Goal: Transaction & Acquisition: Purchase product/service

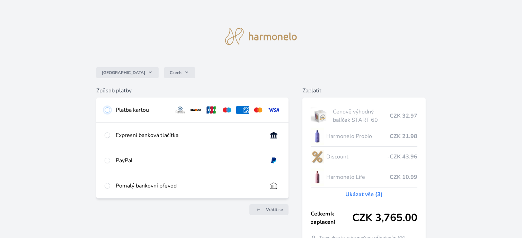
click at [106, 108] on input "radio" at bounding box center [108, 110] width 6 height 6
radio input "true"
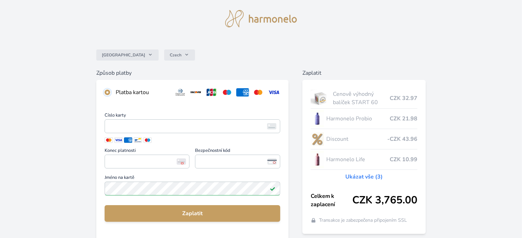
scroll to position [35, 0]
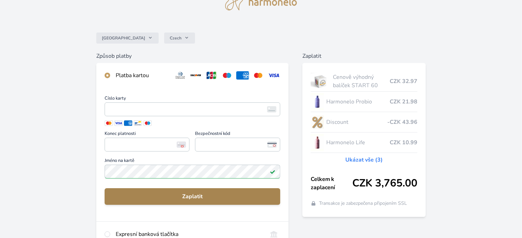
click at [191, 192] on button "Zaplatit" at bounding box center [193, 197] width 176 height 17
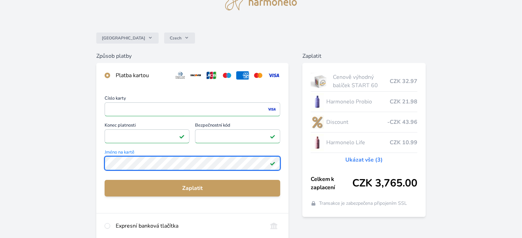
click at [101, 170] on div "Číslo karty <p>Your browser does not support iframes.</p> Konec platnosti <p>Yo…" at bounding box center [192, 150] width 192 height 125
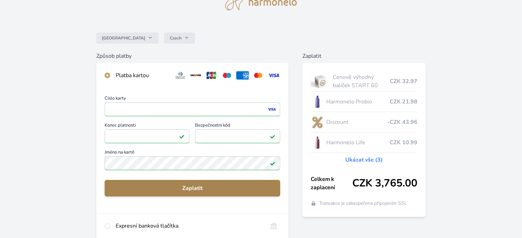
click at [253, 192] on span "Zaplatit" at bounding box center [192, 188] width 165 height 8
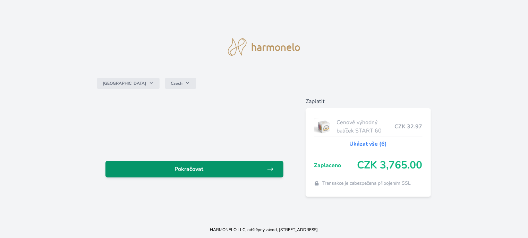
click at [222, 167] on span "Pokračovat" at bounding box center [189, 169] width 156 height 8
